Goal: Register for event/course: Register for event/course

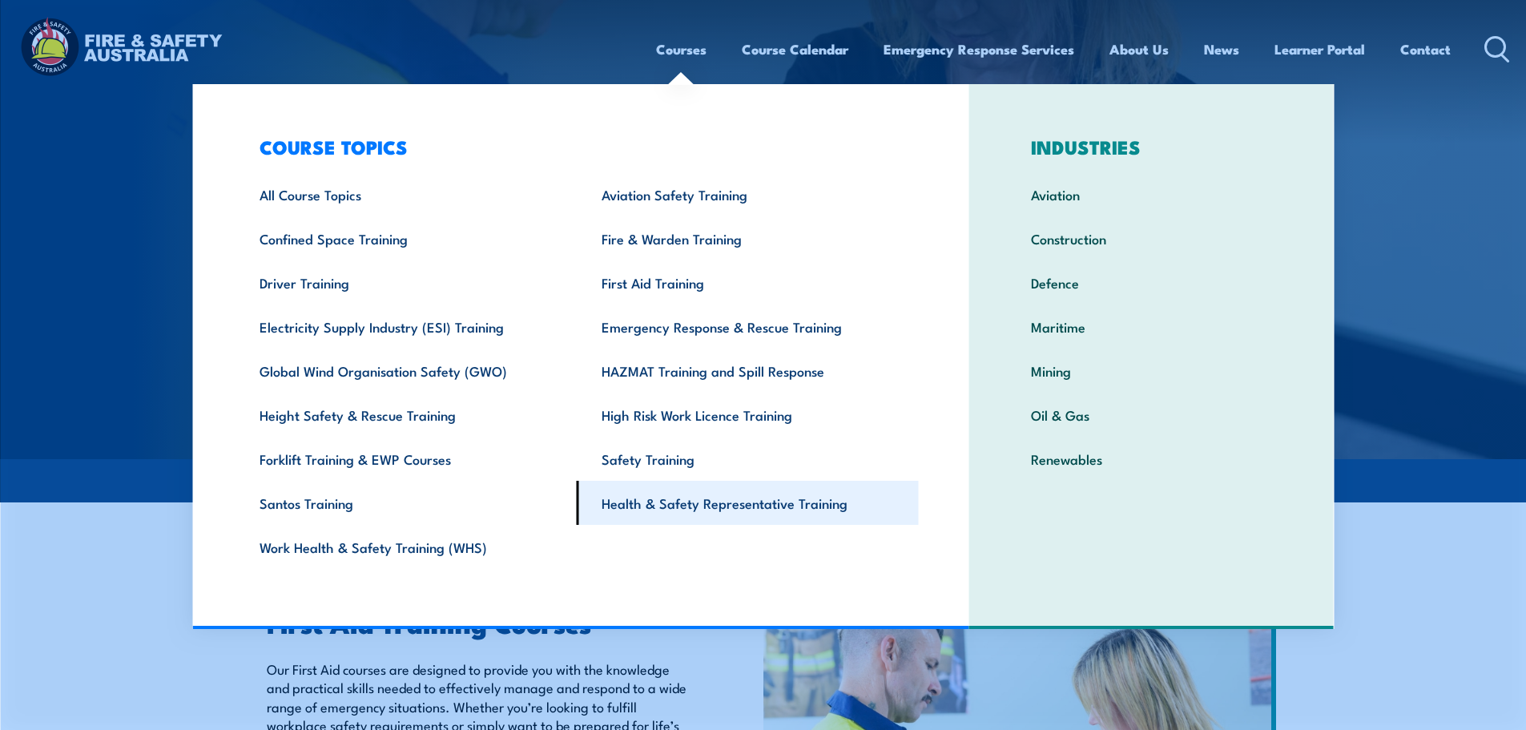
click at [721, 502] on link "Health & Safety Representative Training" at bounding box center [748, 503] width 342 height 44
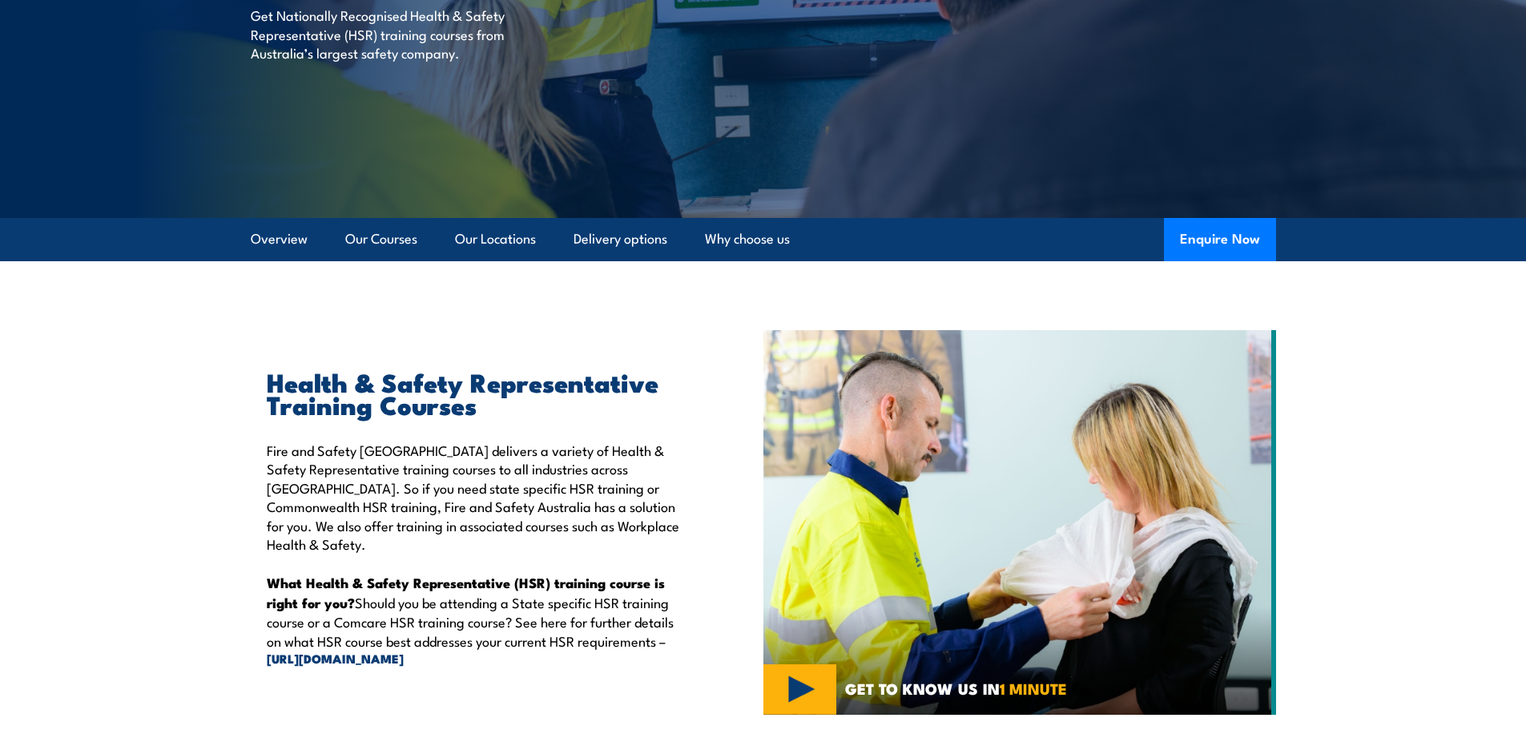
scroll to position [320, 0]
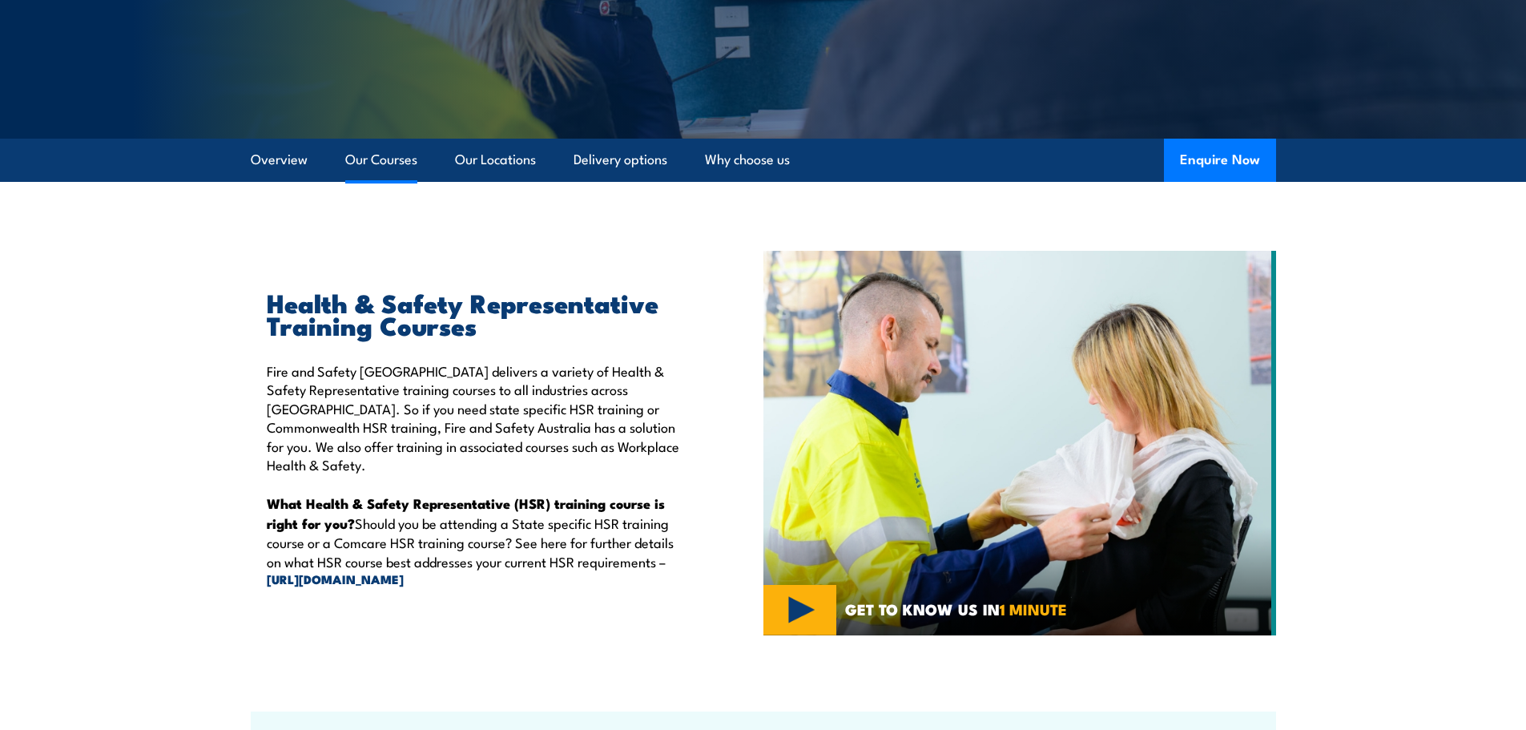
click at [370, 159] on link "Our Courses" at bounding box center [381, 160] width 72 height 42
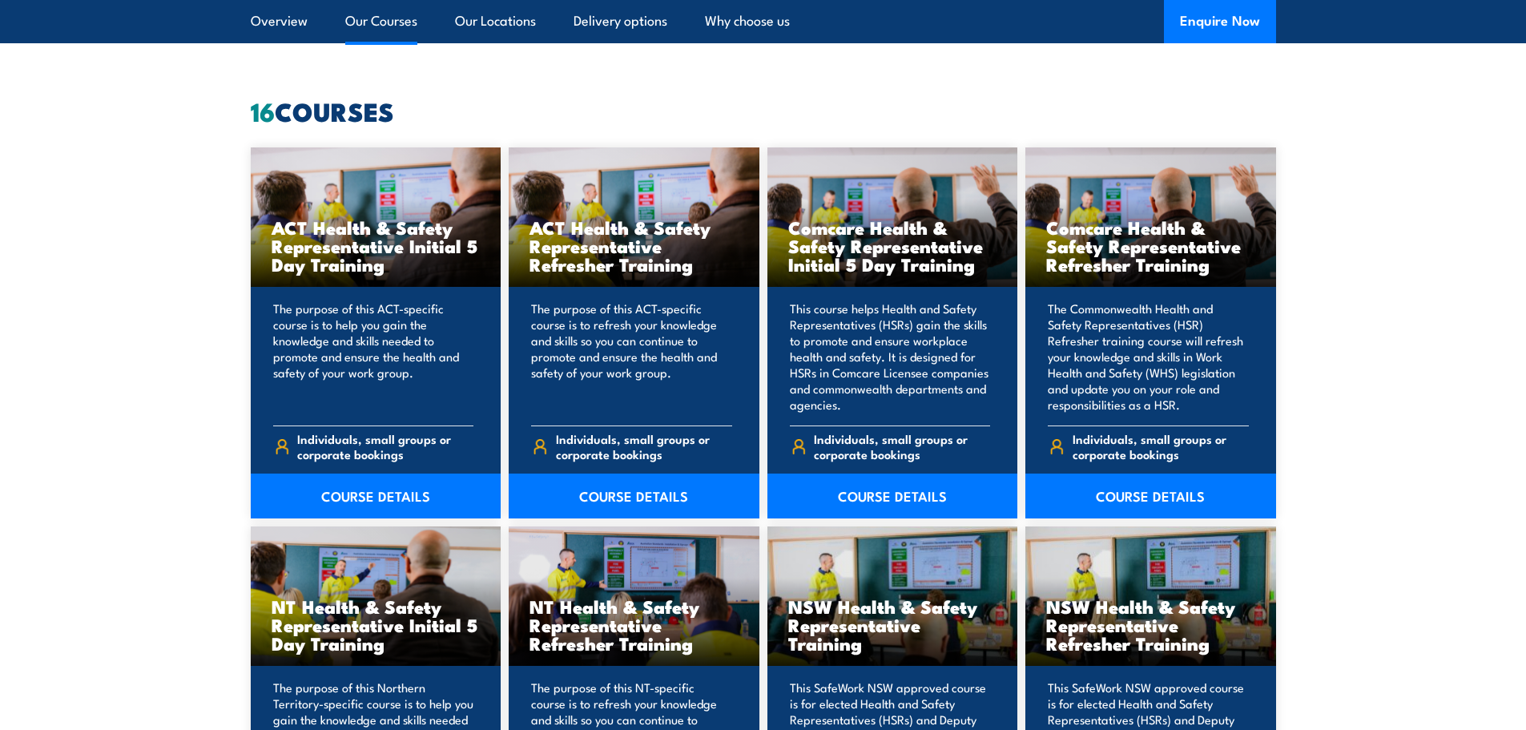
scroll to position [1315, 0]
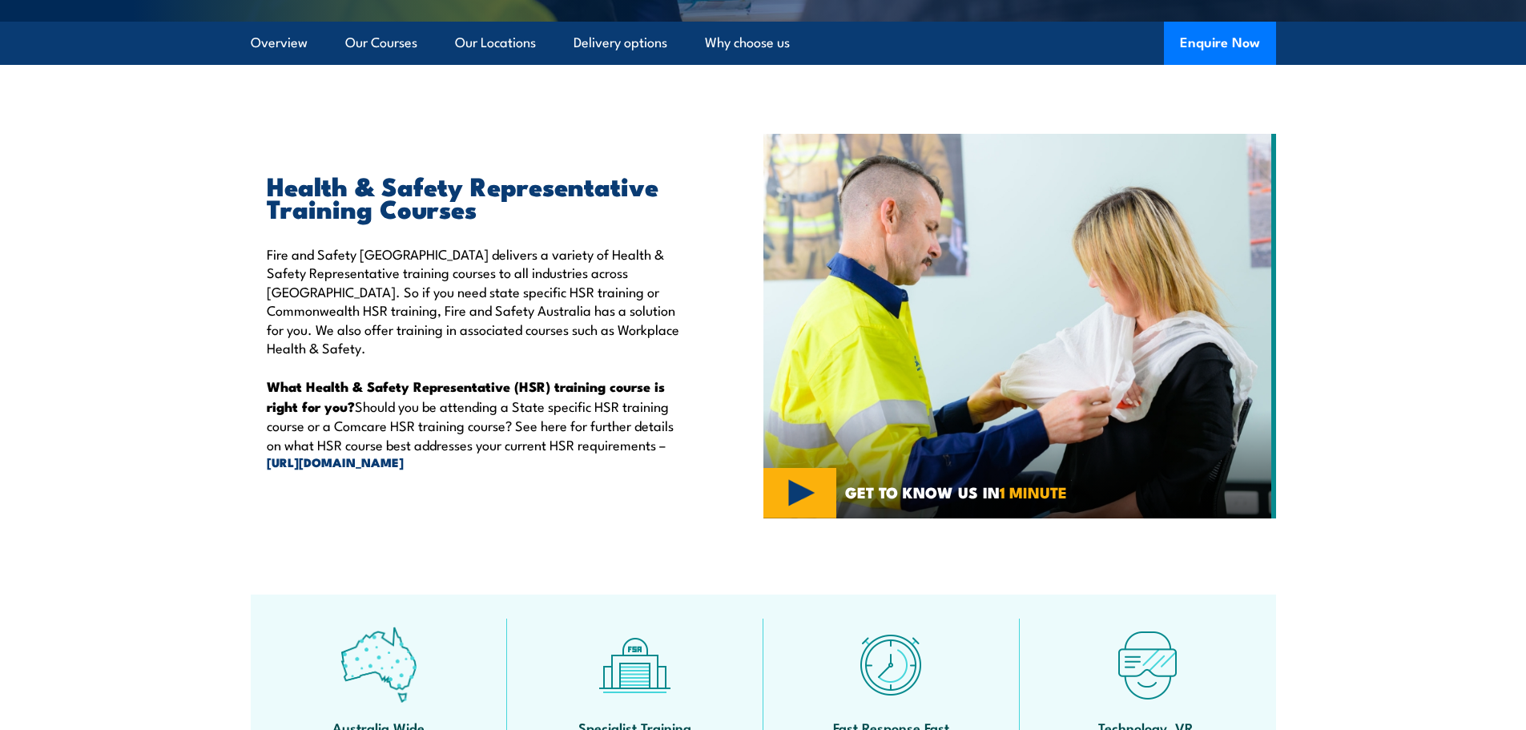
scroll to position [420, 0]
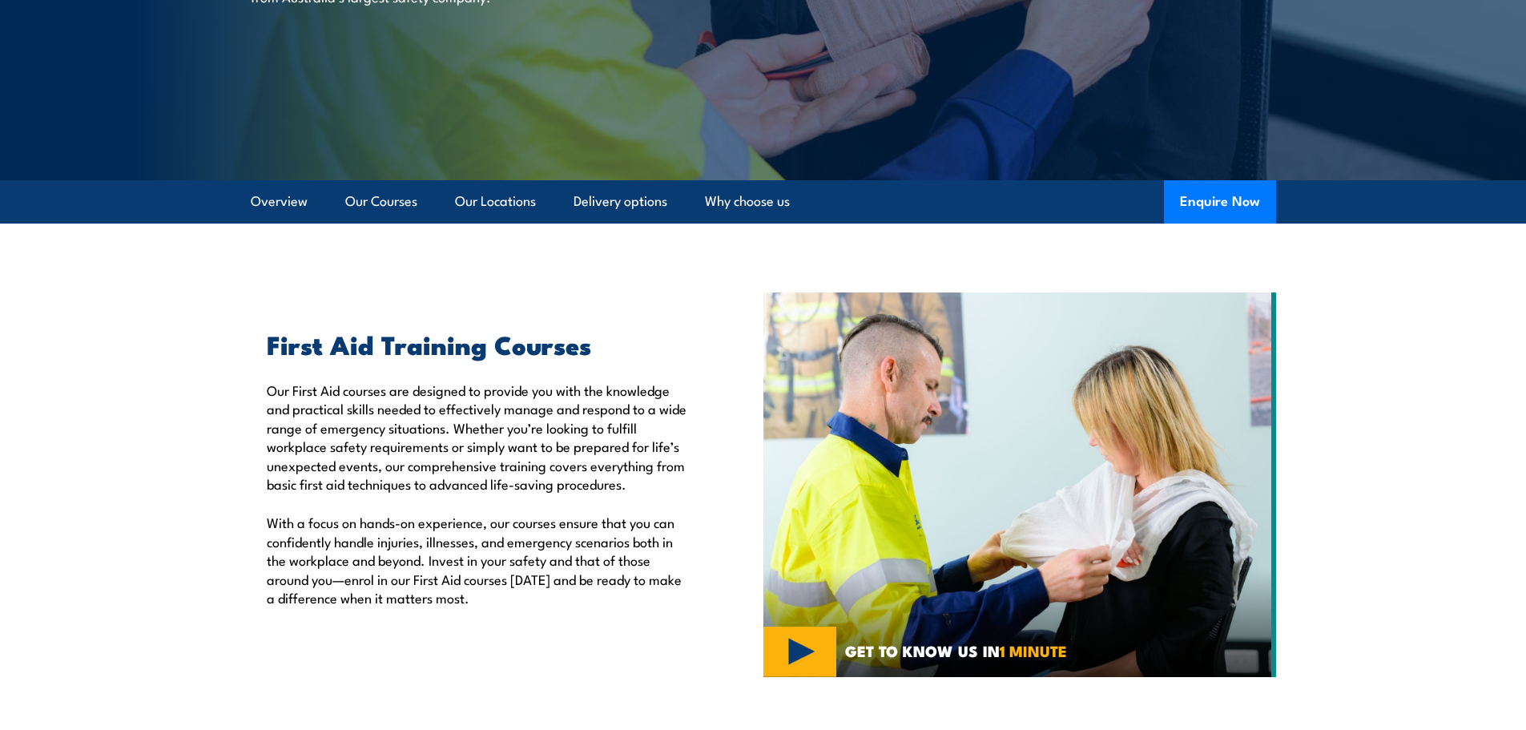
scroll to position [320, 0]
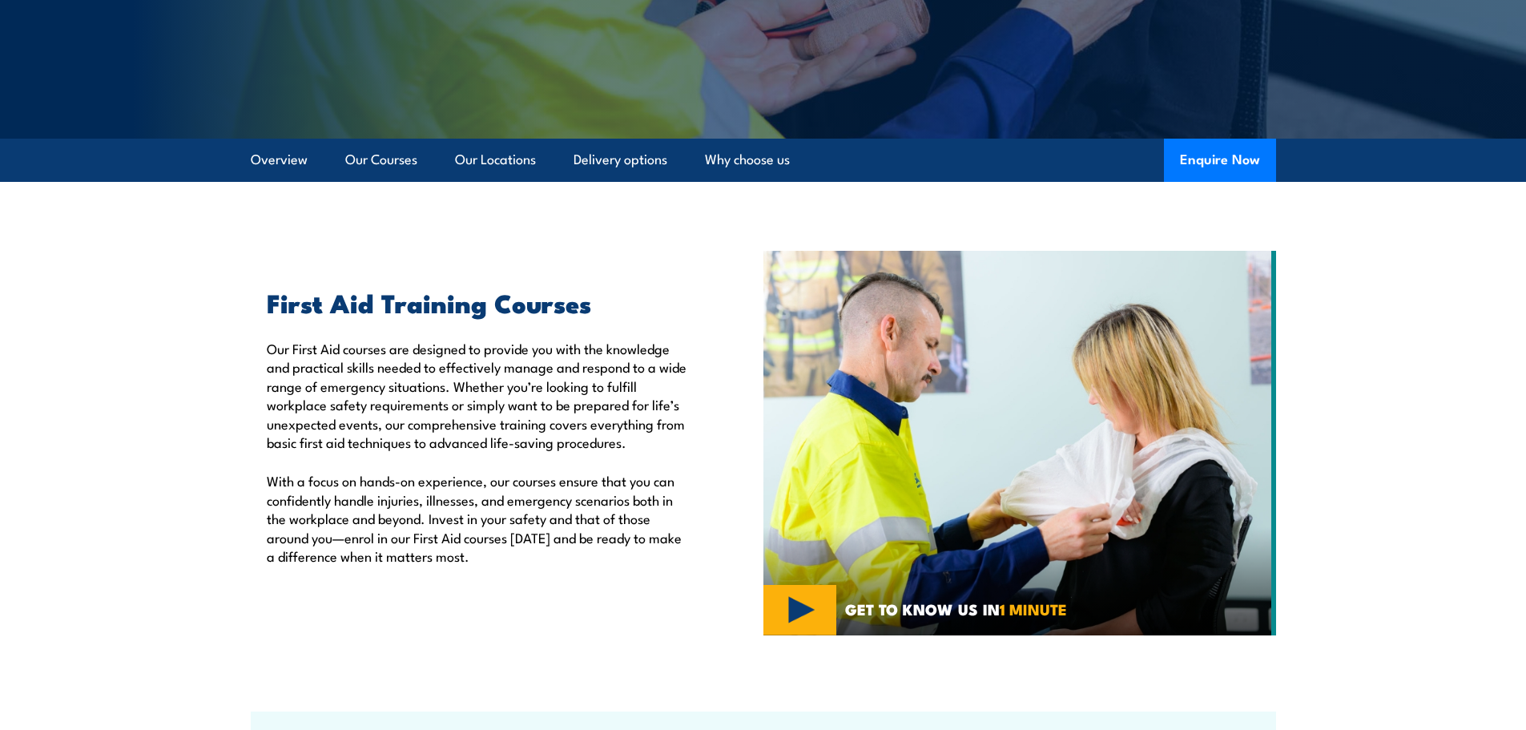
click at [377, 158] on link "Our Courses" at bounding box center [381, 160] width 72 height 42
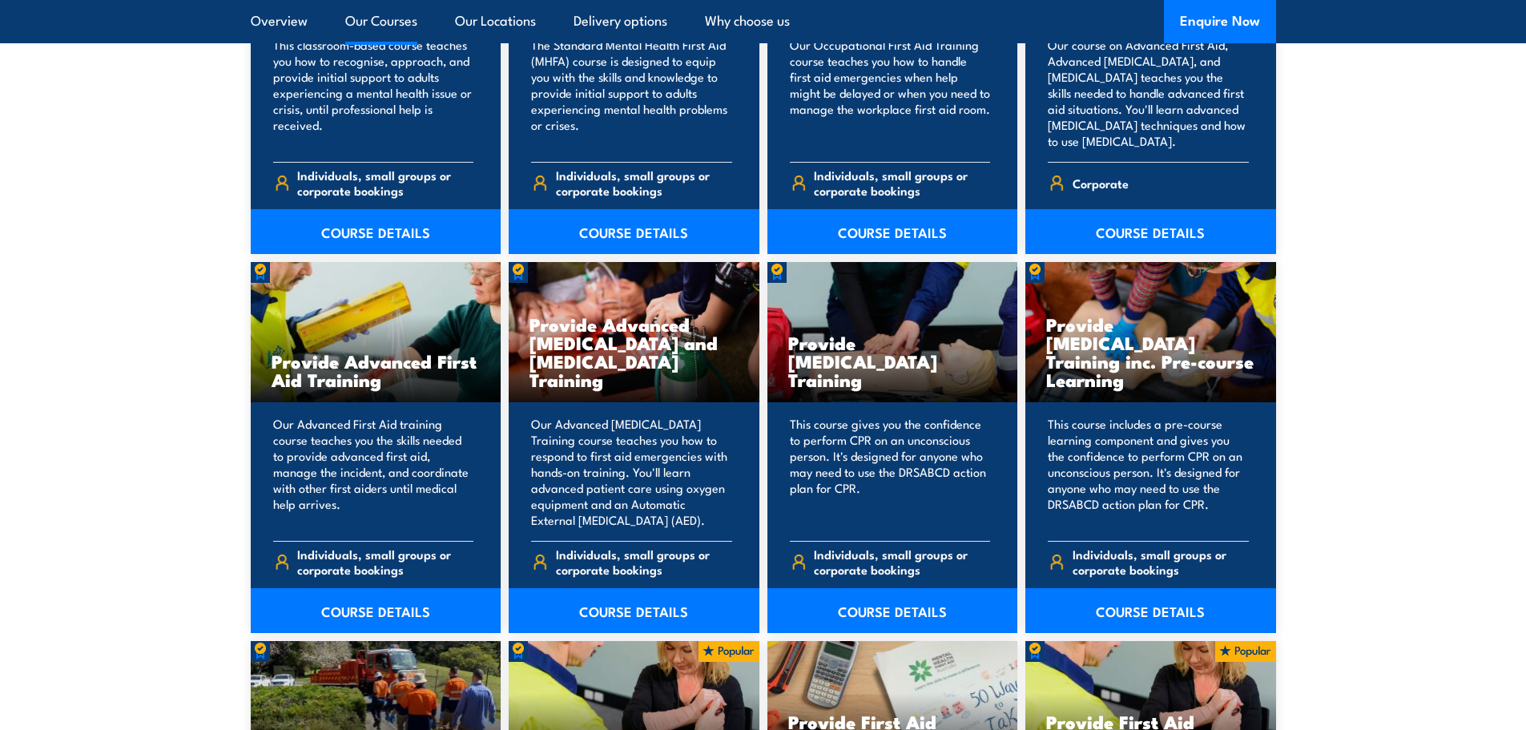
scroll to position [1856, 0]
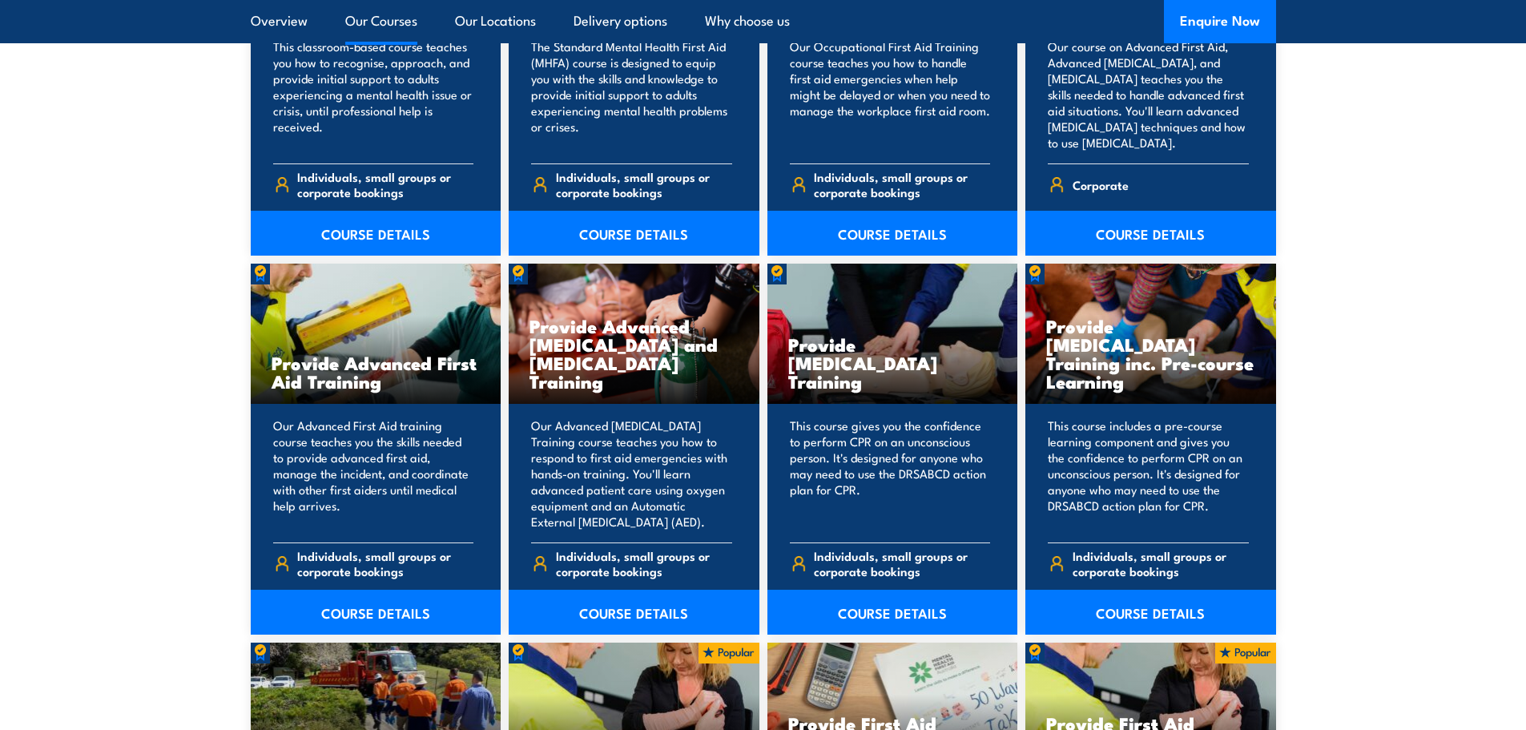
click at [400, 20] on link "Our Courses" at bounding box center [381, 21] width 72 height 42
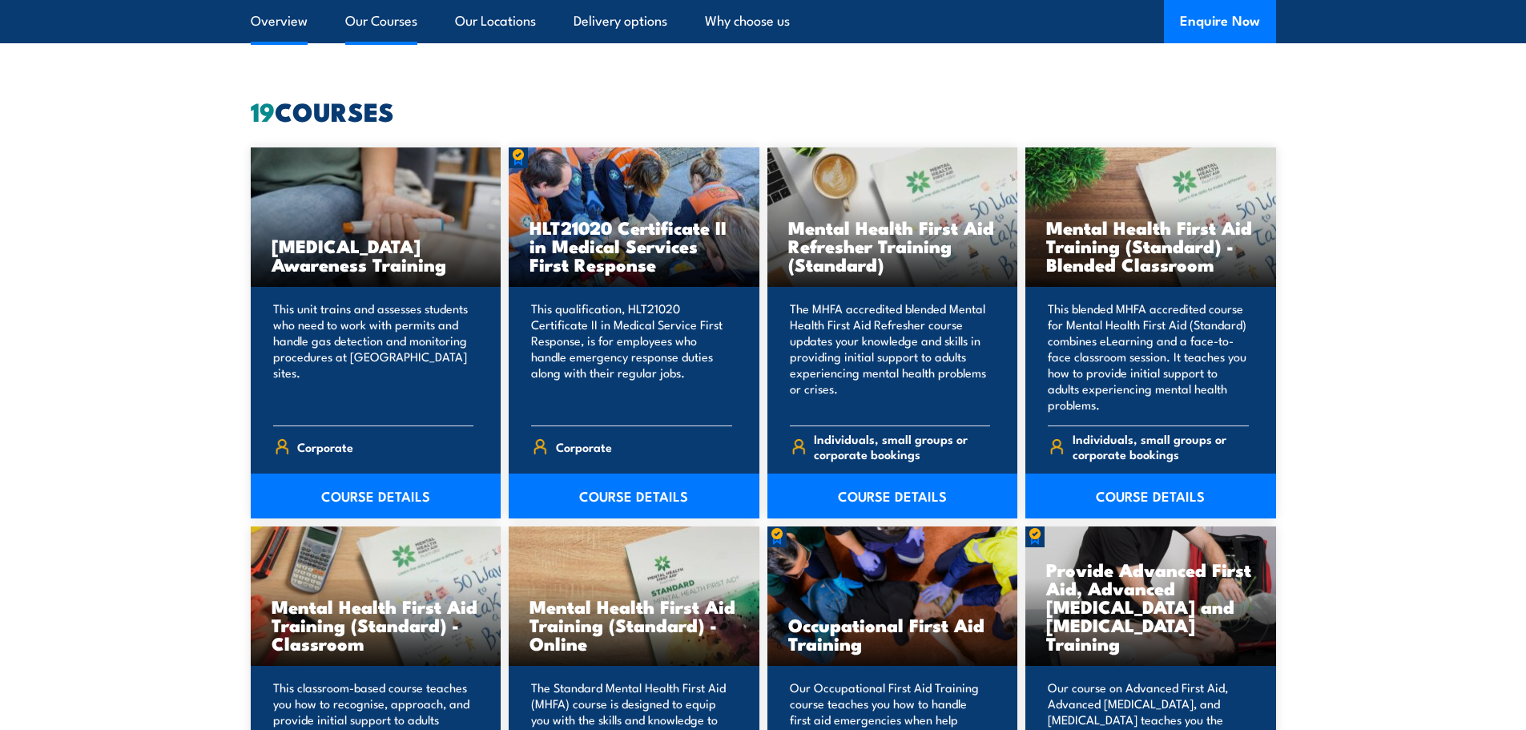
click at [287, 18] on link "Overview" at bounding box center [279, 21] width 57 height 42
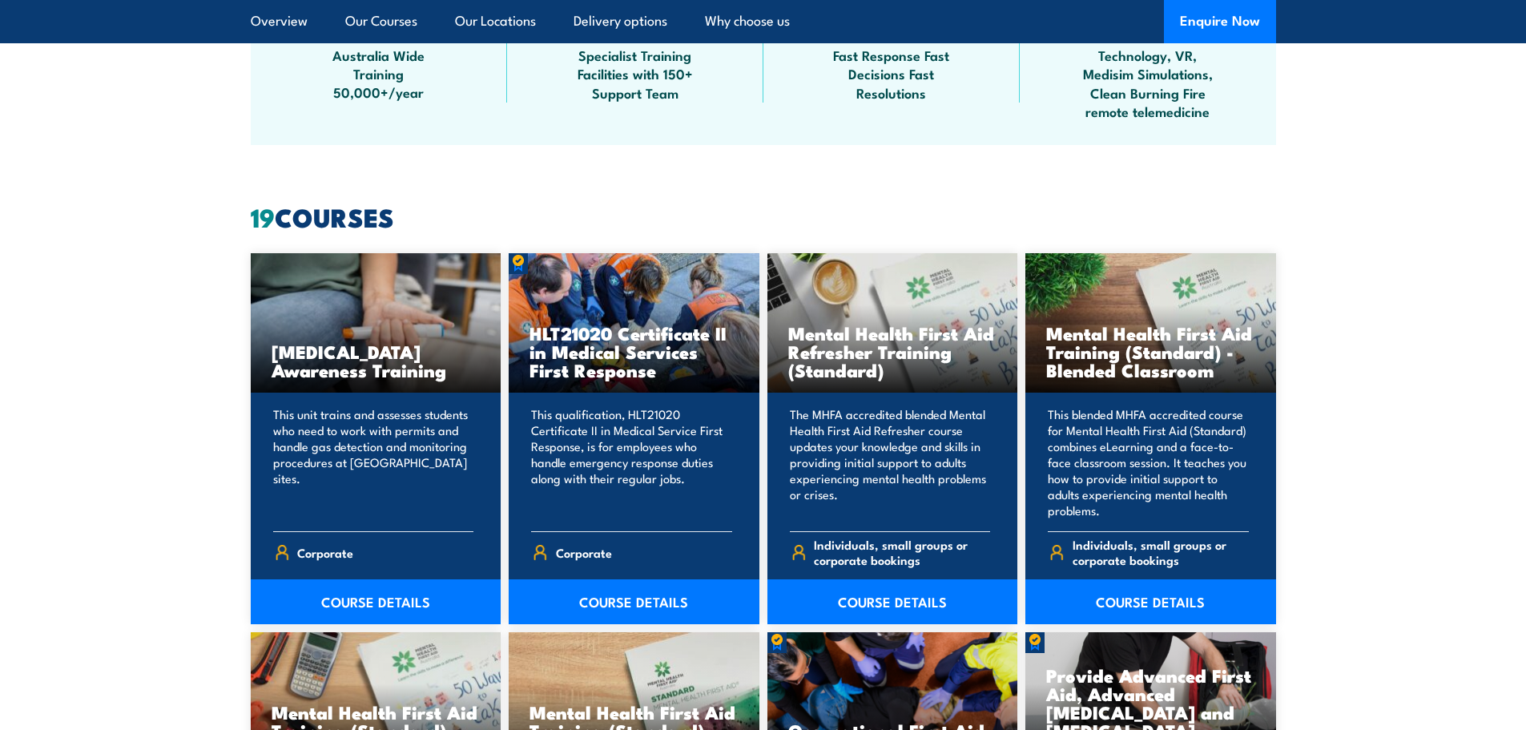
scroll to position [1112, 0]
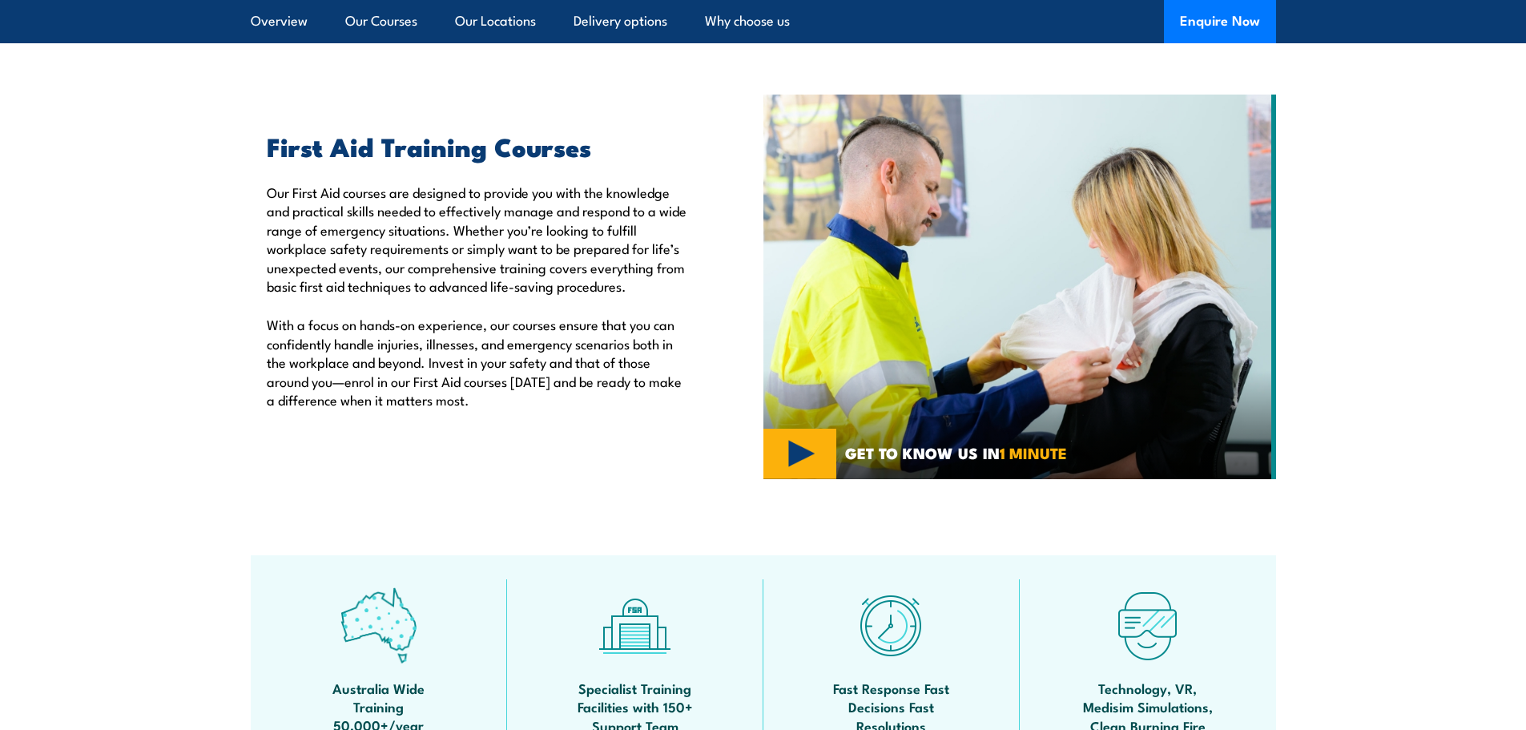
scroll to position [420, 0]
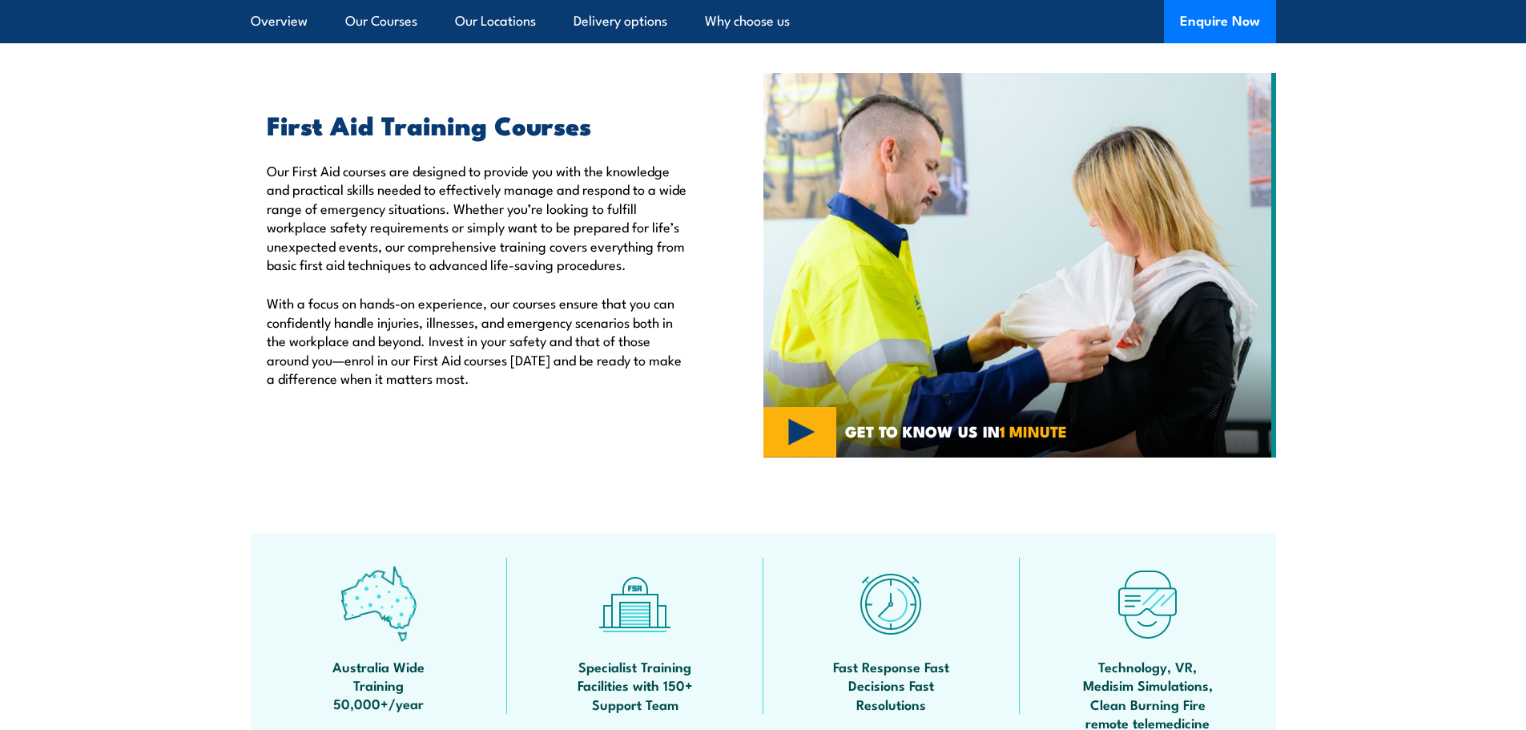
scroll to position [240, 0]
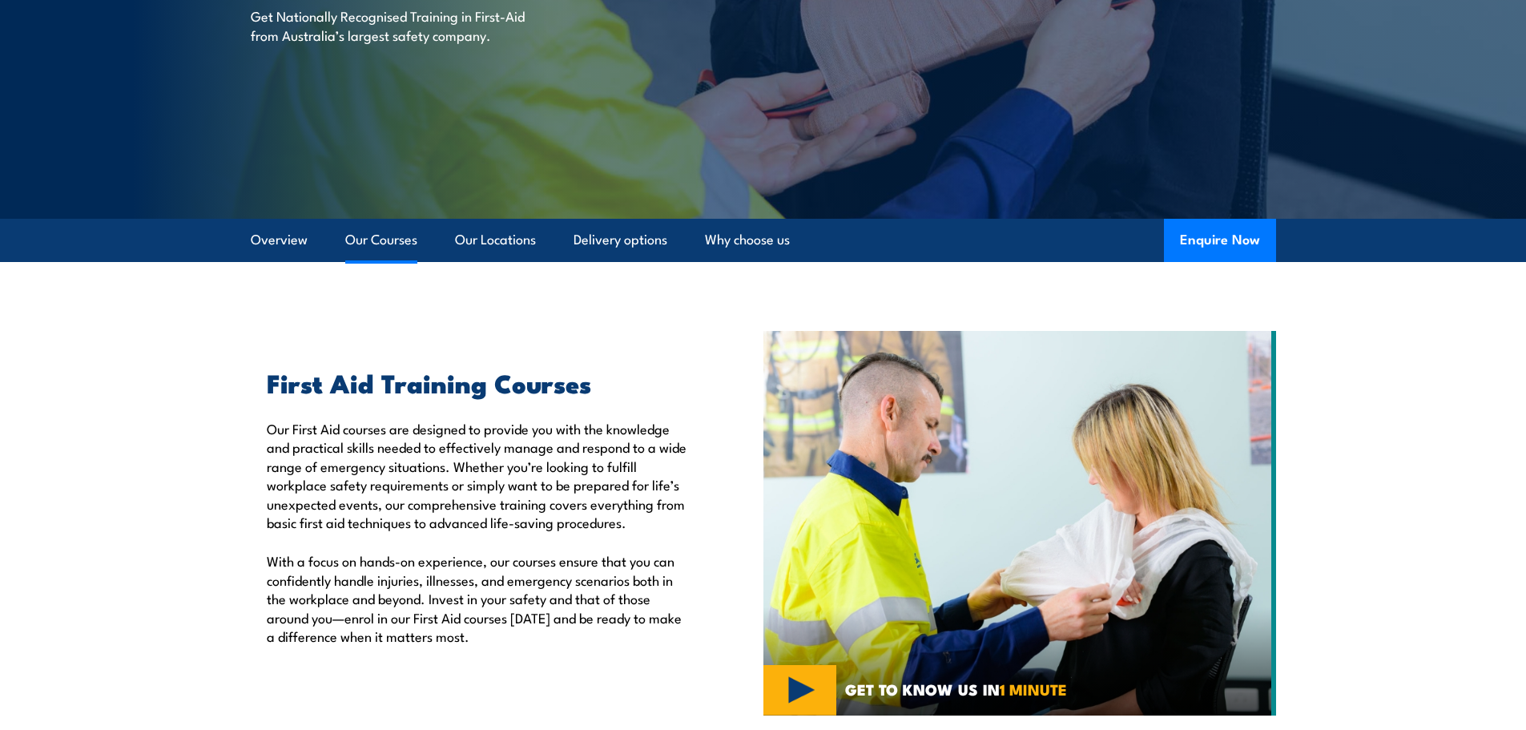
click at [383, 241] on link "Our Courses" at bounding box center [381, 240] width 72 height 42
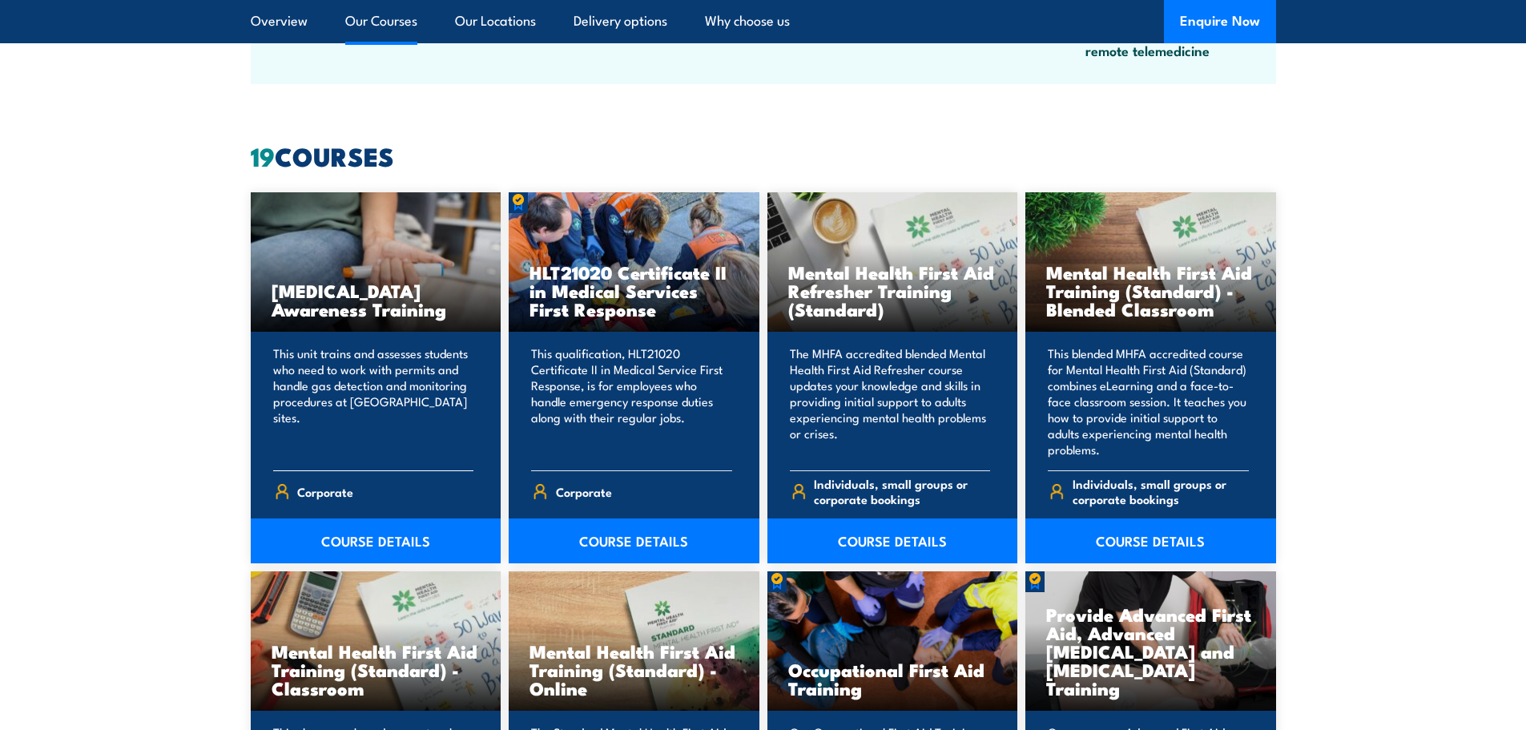
scroll to position [1135, 0]
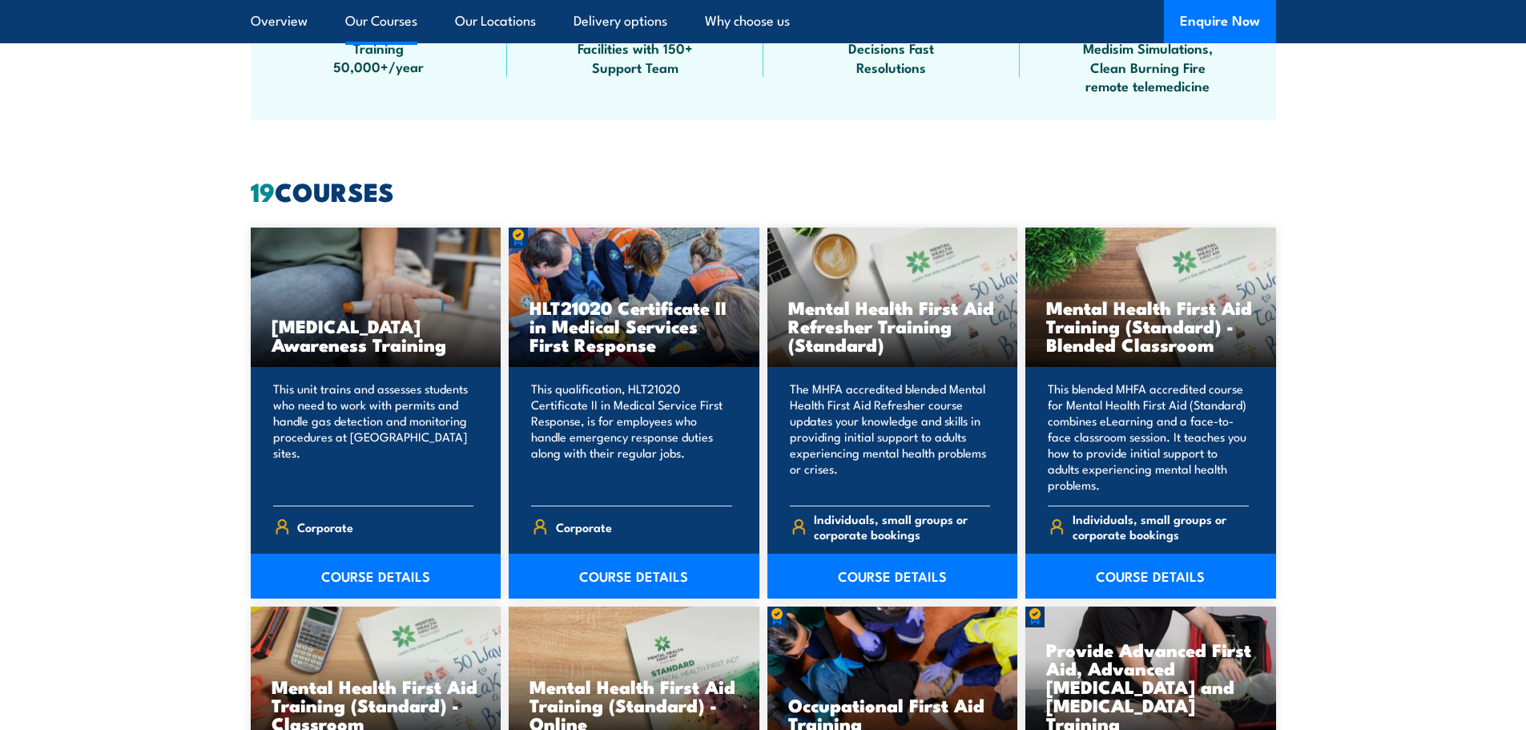
click at [801, 647] on div "Occupational First Aid Training" at bounding box center [892, 676] width 251 height 140
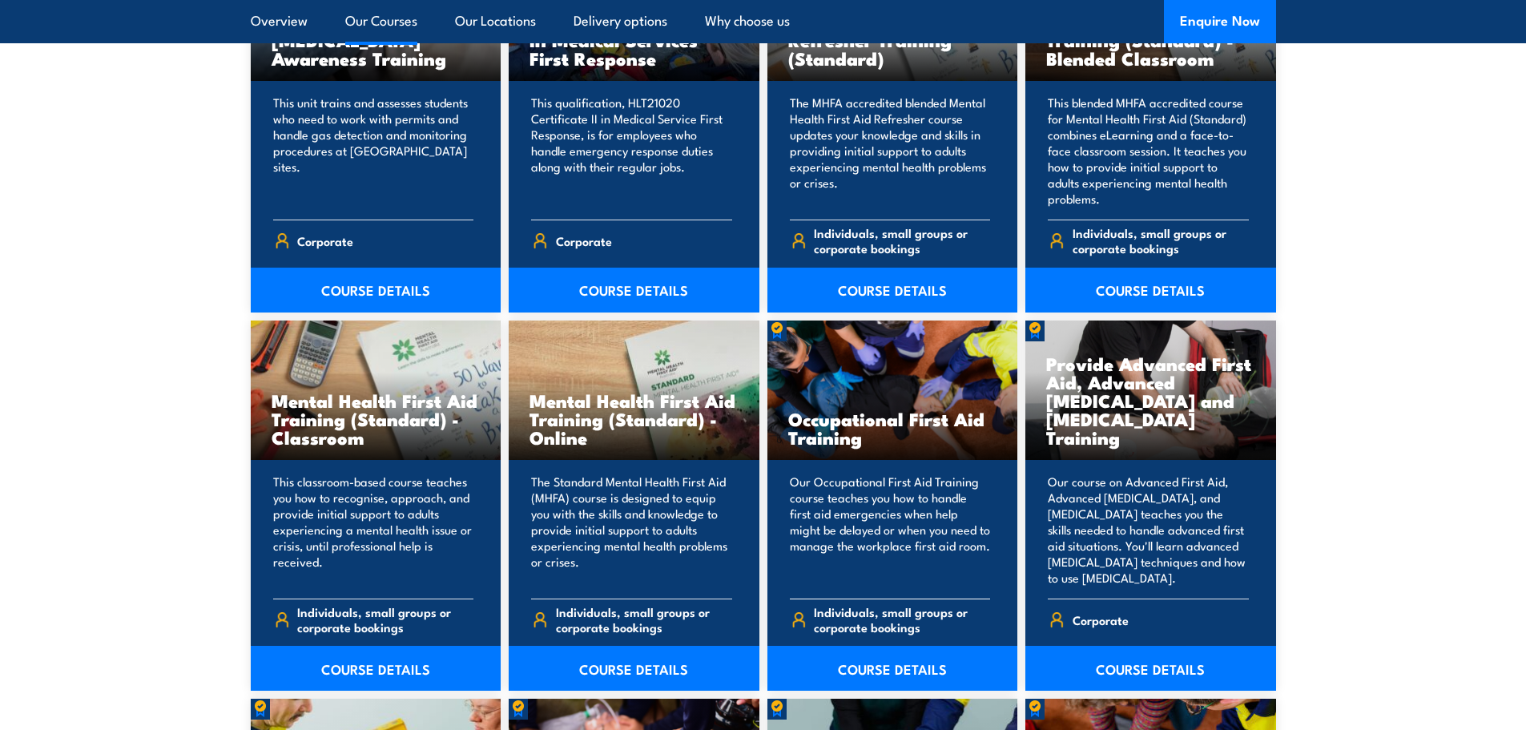
scroll to position [1456, 0]
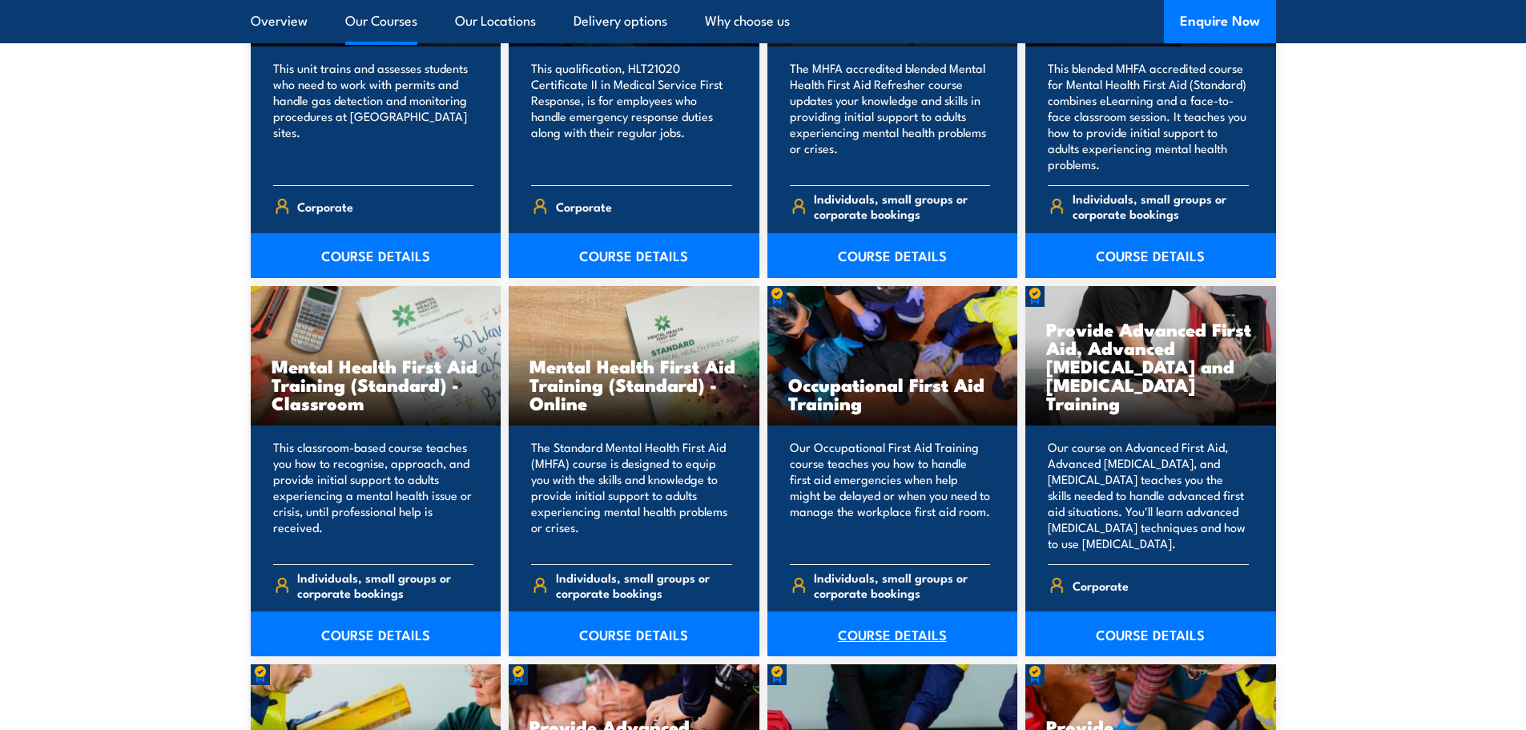
click at [885, 630] on link "COURSE DETAILS" at bounding box center [892, 633] width 251 height 45
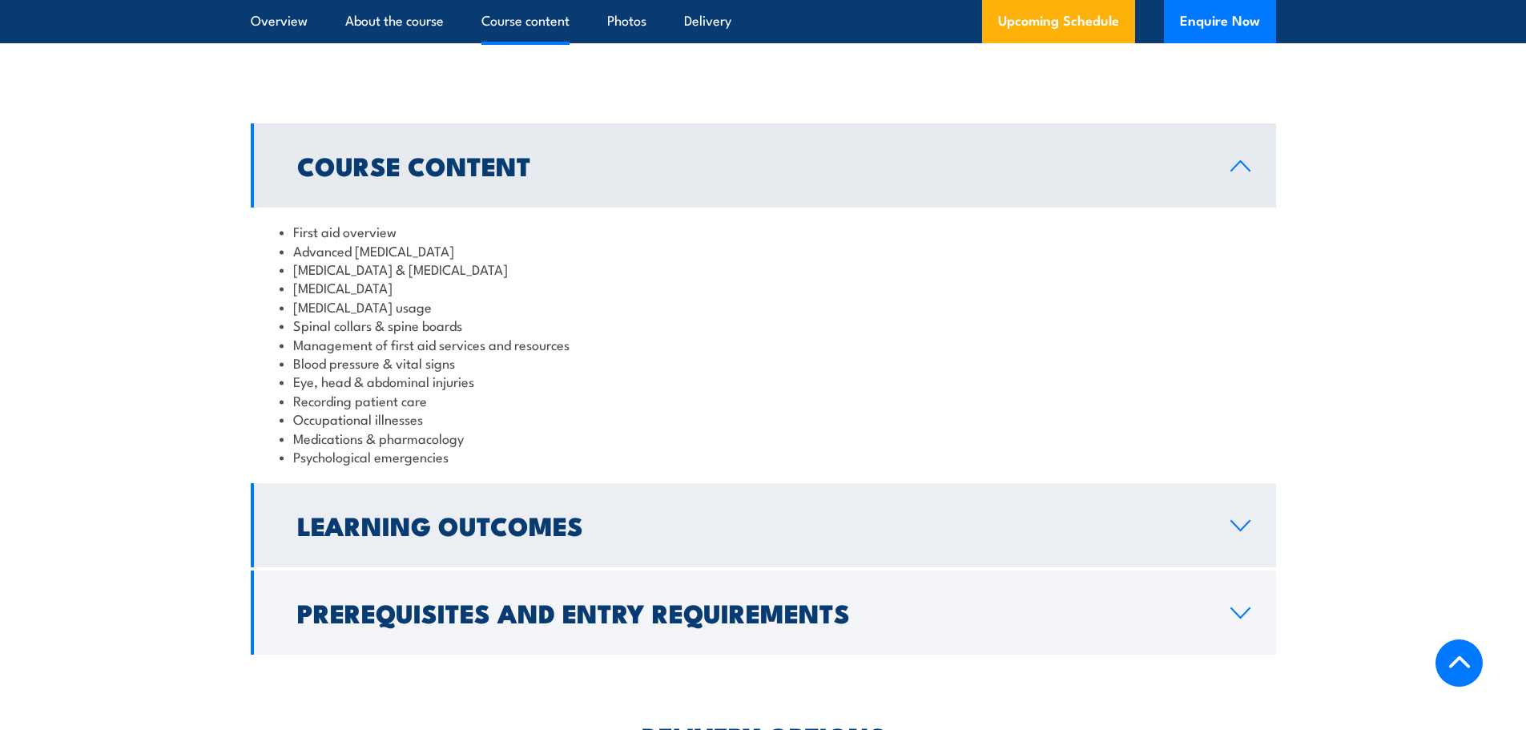
scroll to position [1602, 0]
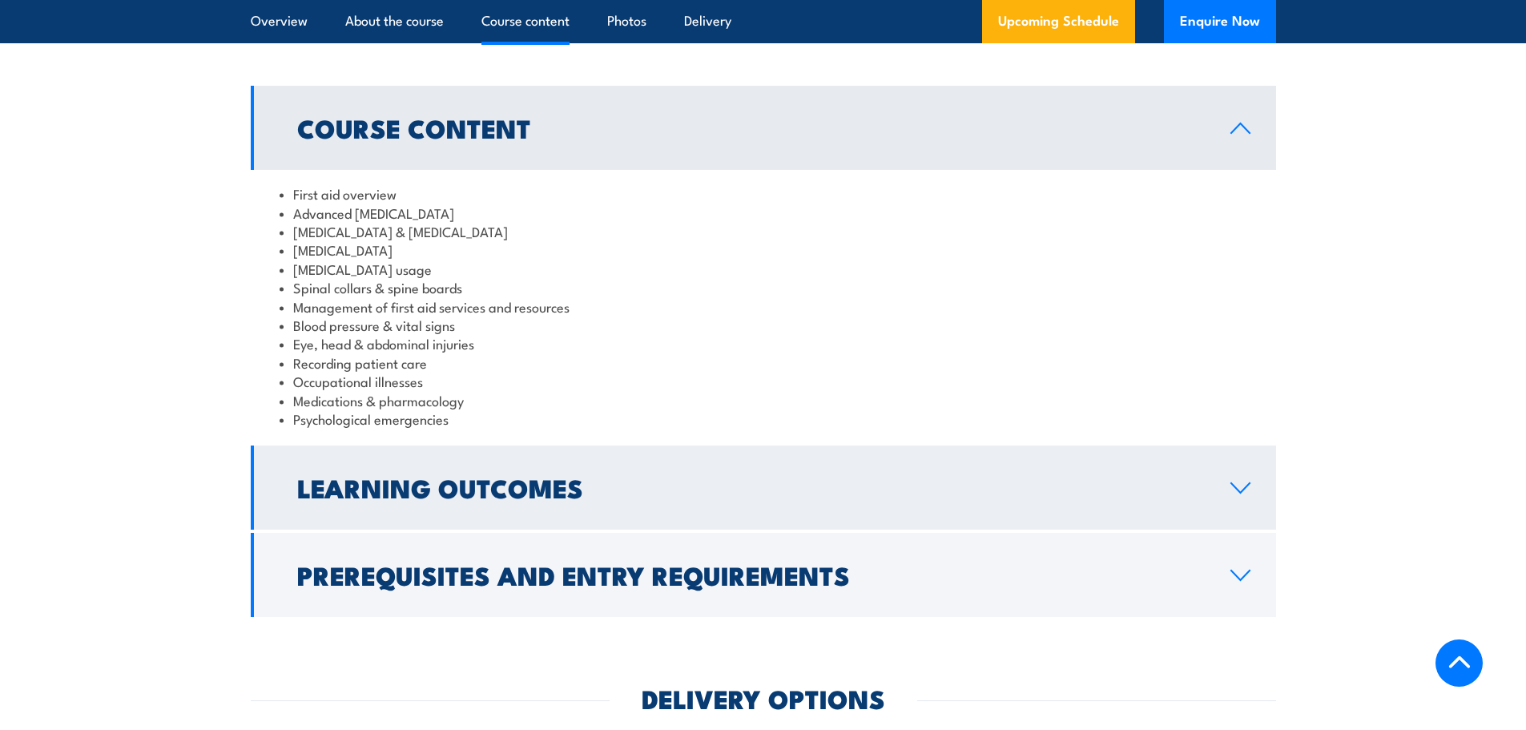
click at [1238, 481] on icon at bounding box center [1241, 487] width 22 height 13
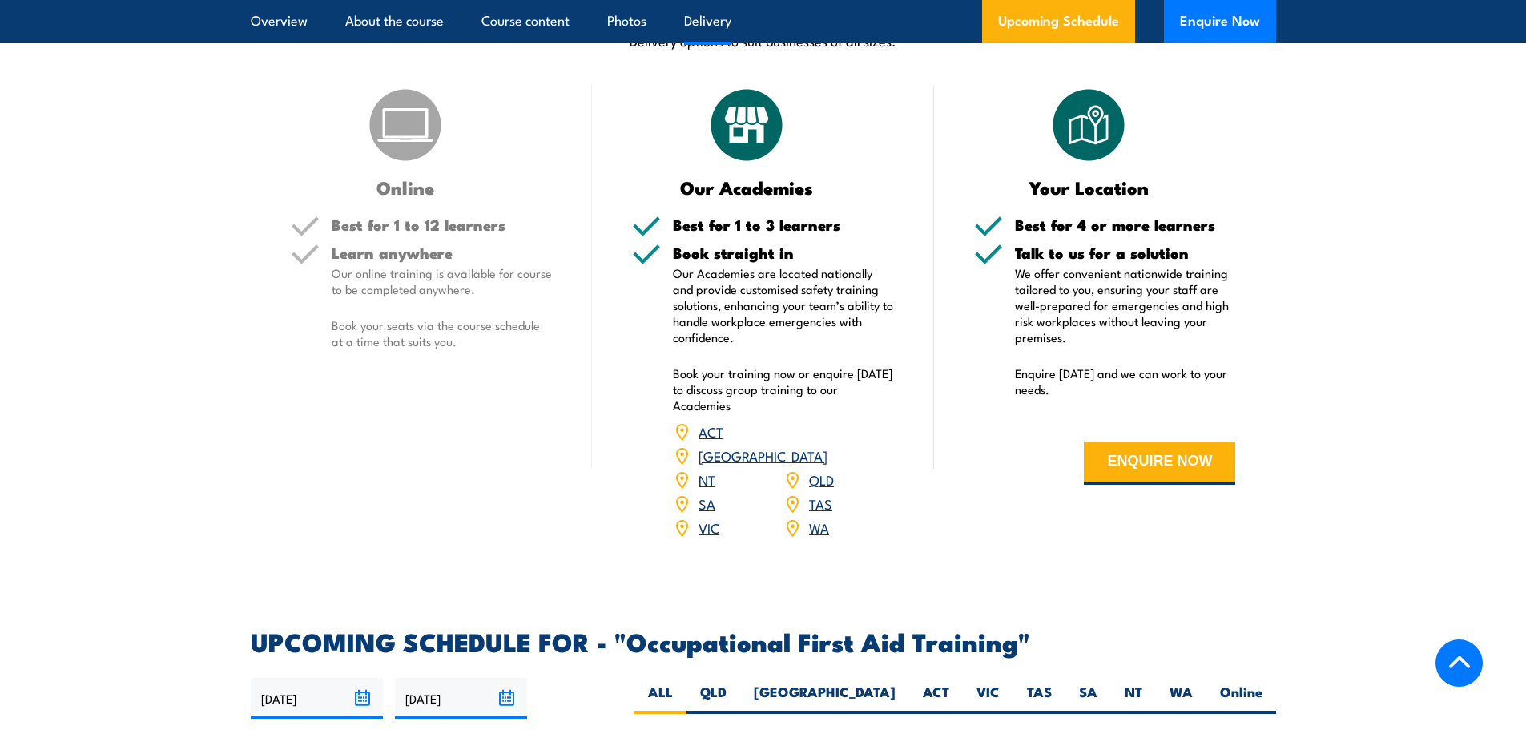
scroll to position [2163, 0]
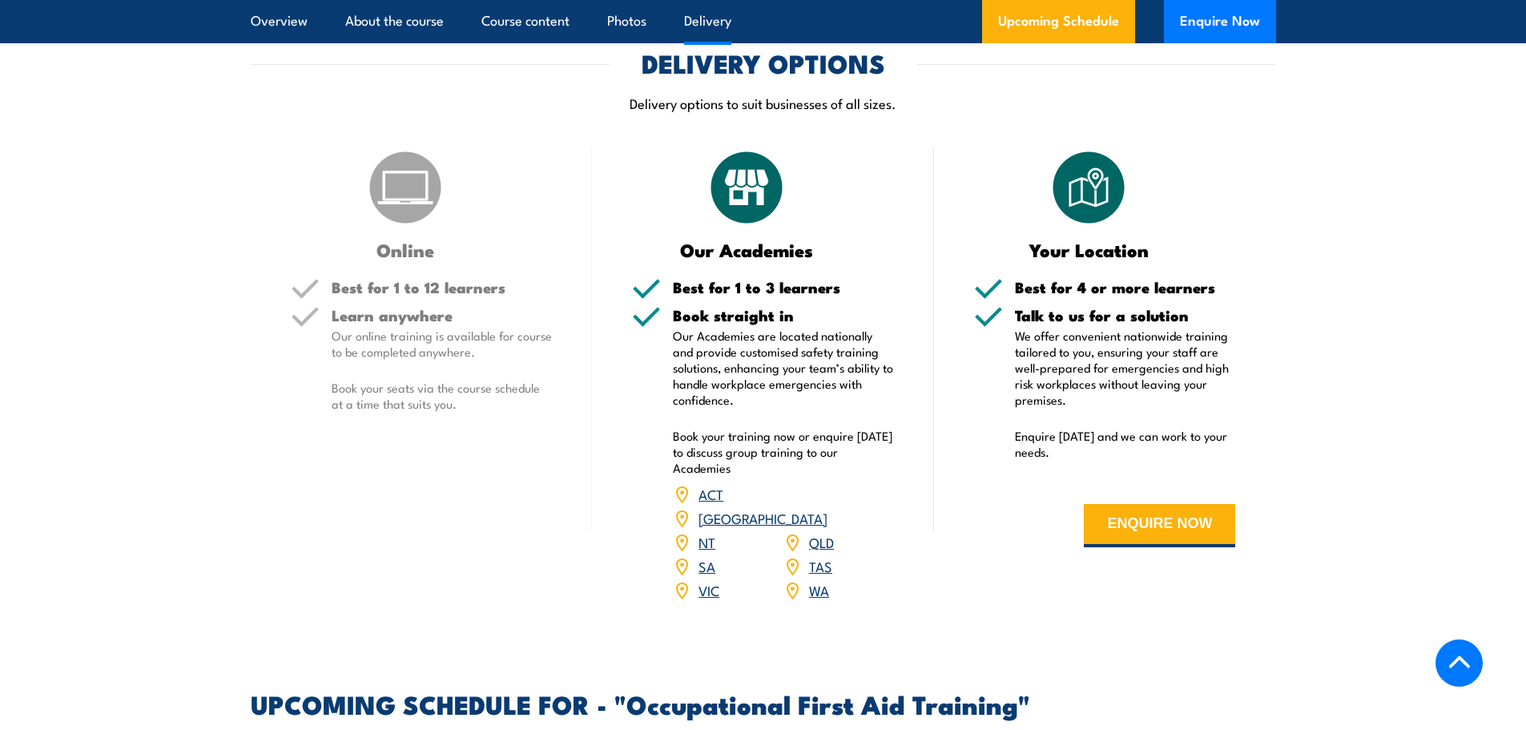
click at [823, 532] on link "QLD" at bounding box center [821, 541] width 25 height 19
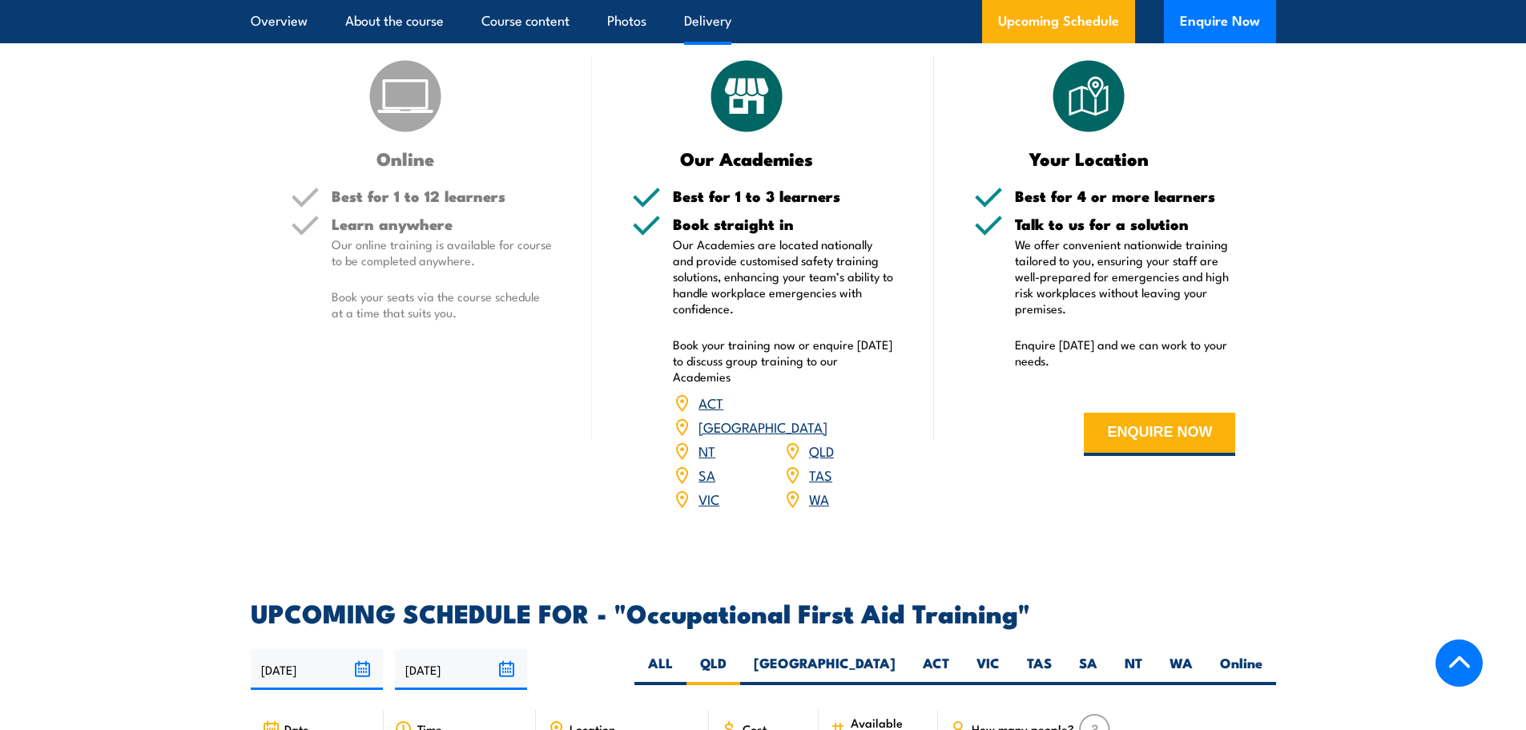
scroll to position [2326, 0]
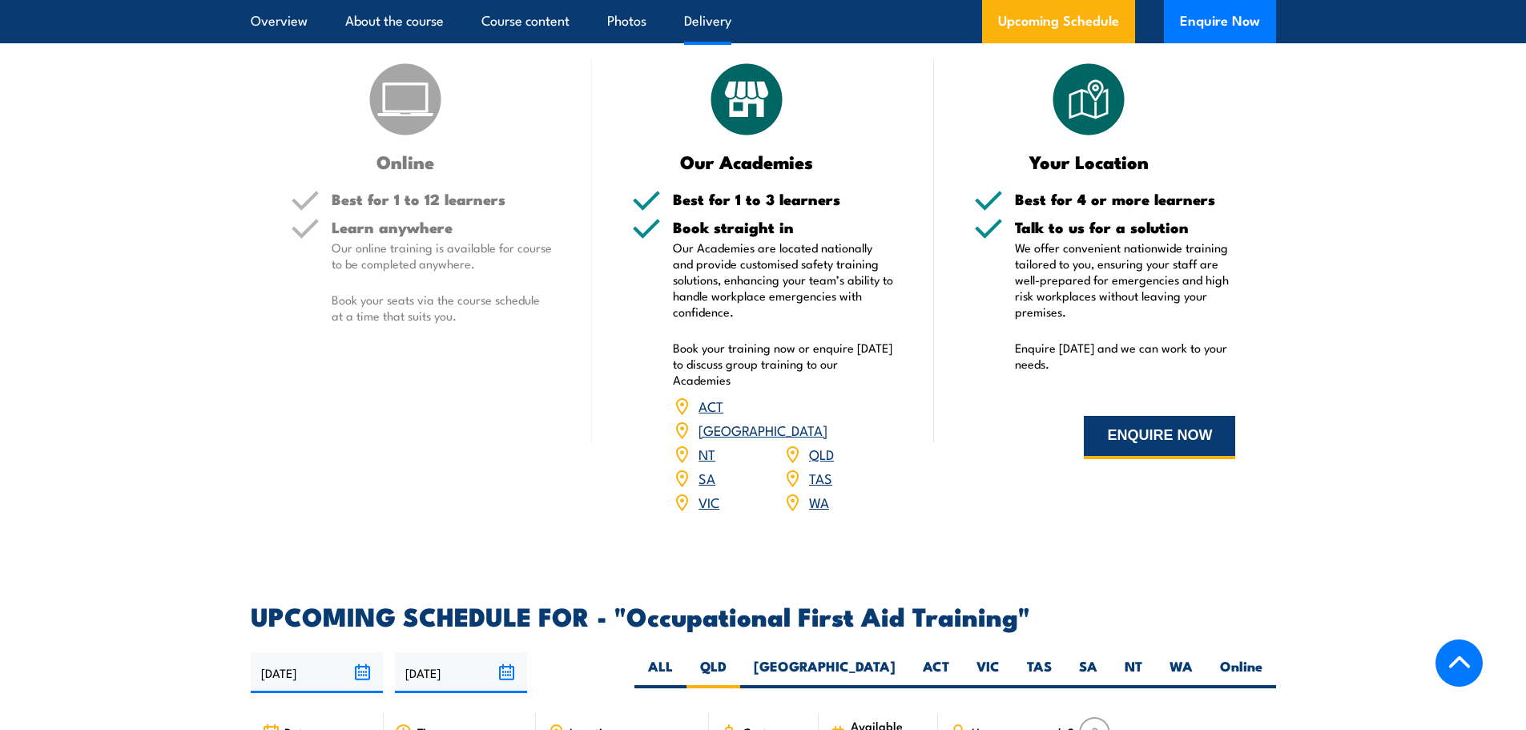
click at [1130, 416] on button "ENQUIRE NOW" at bounding box center [1159, 437] width 151 height 43
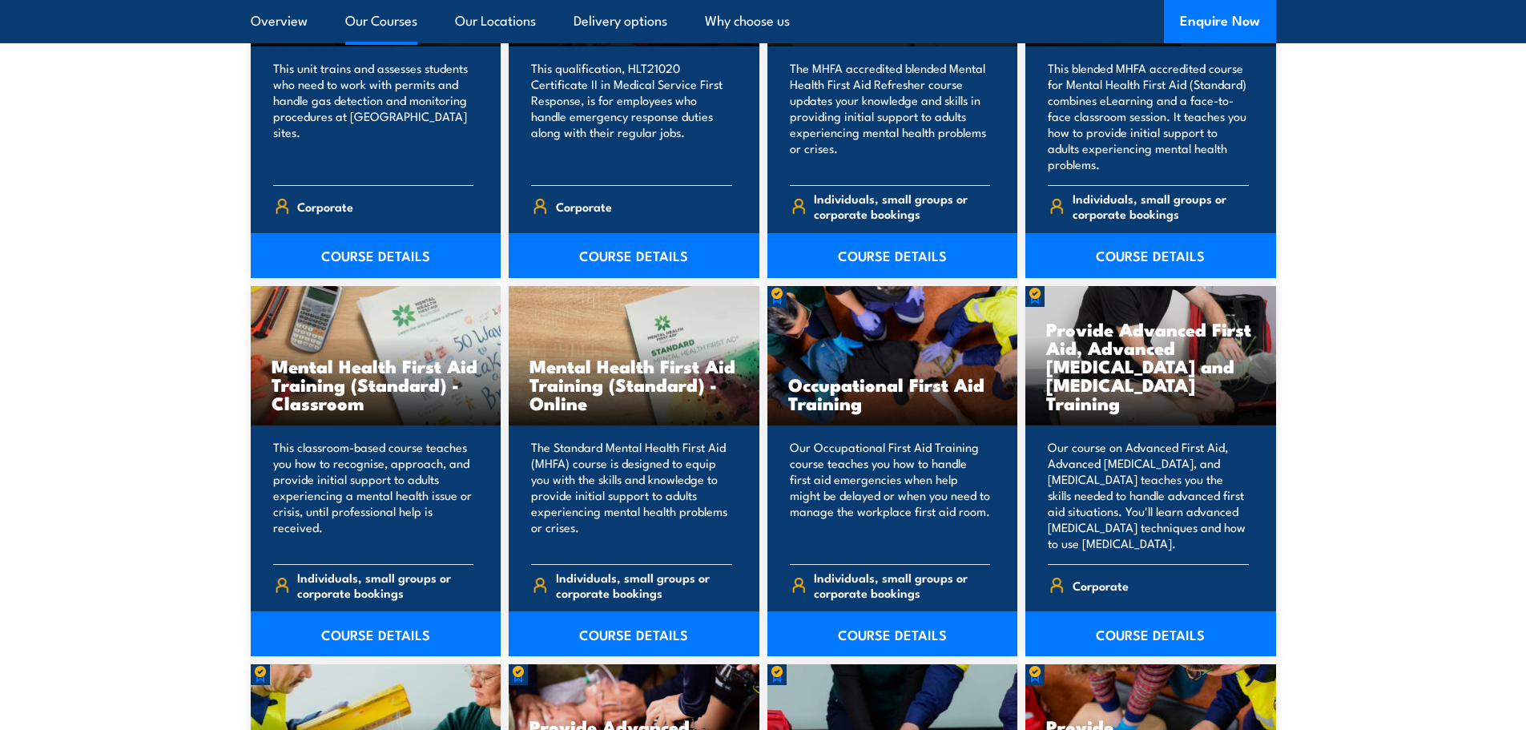
scroll to position [1456, 0]
